Goal: Find specific page/section: Find specific page/section

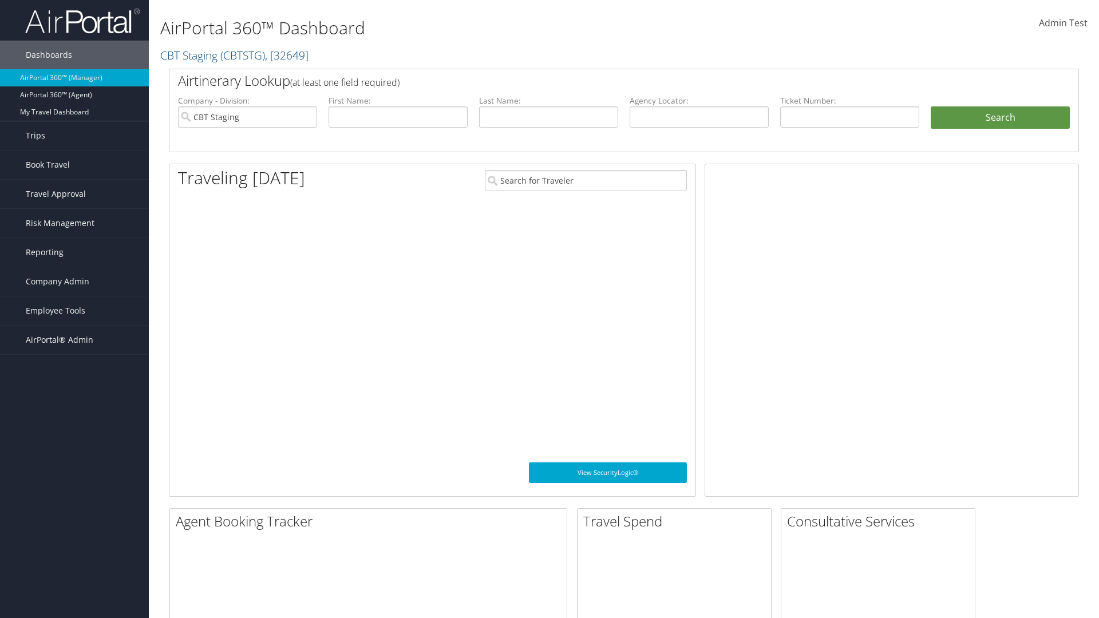
click at [74, 282] on span "Company Admin" at bounding box center [58, 281] width 64 height 29
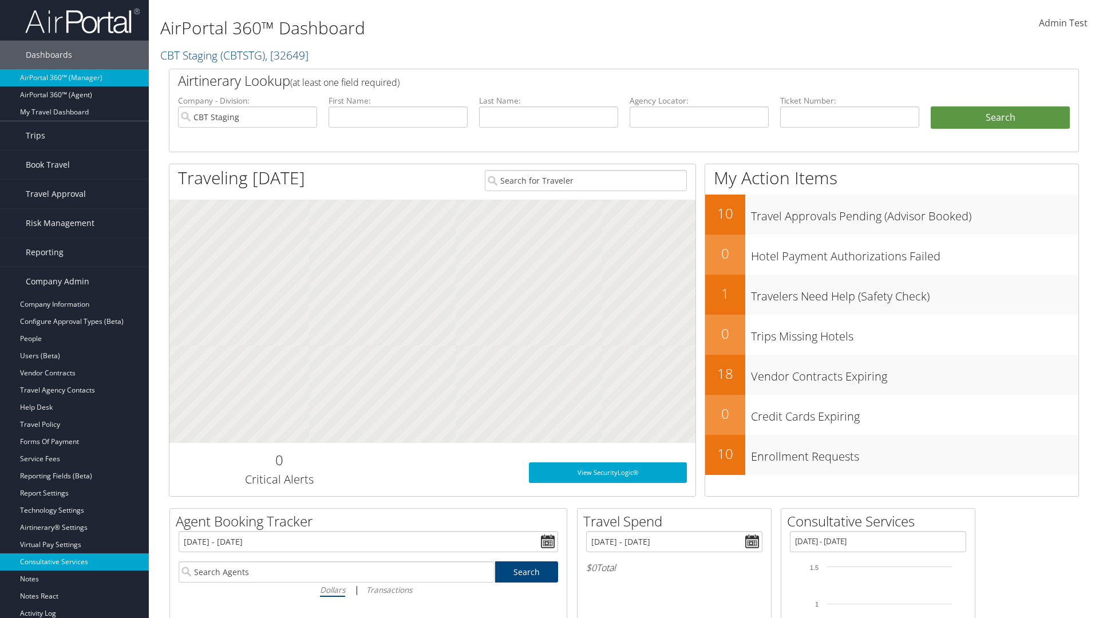
click at [74, 562] on link "Consultative Services" at bounding box center [74, 562] width 149 height 17
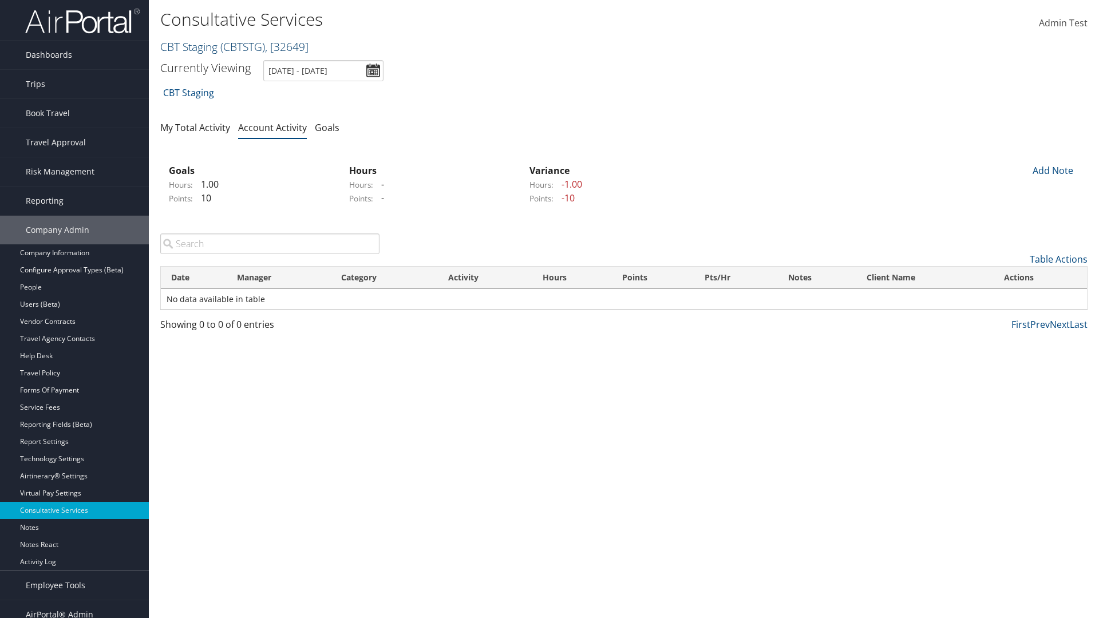
click at [189, 46] on link "CBT Staging ( CBTSTG ) , [ 32649 ]" at bounding box center [234, 46] width 148 height 15
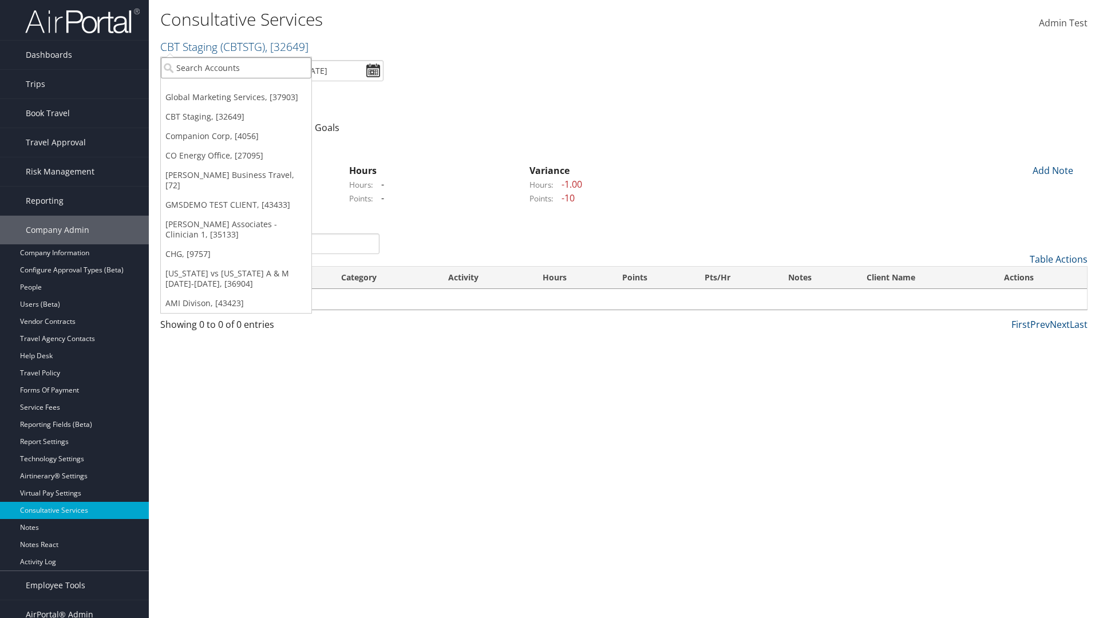
click at [236, 68] on input "search" at bounding box center [236, 67] width 151 height 21
type input "[PERSON_NAME] Business Travel"
click at [252, 89] on div "[PERSON_NAME] Business Travel (C10001), [72]" at bounding box center [252, 89] width 195 height 10
